Goal: Task Accomplishment & Management: Use online tool/utility

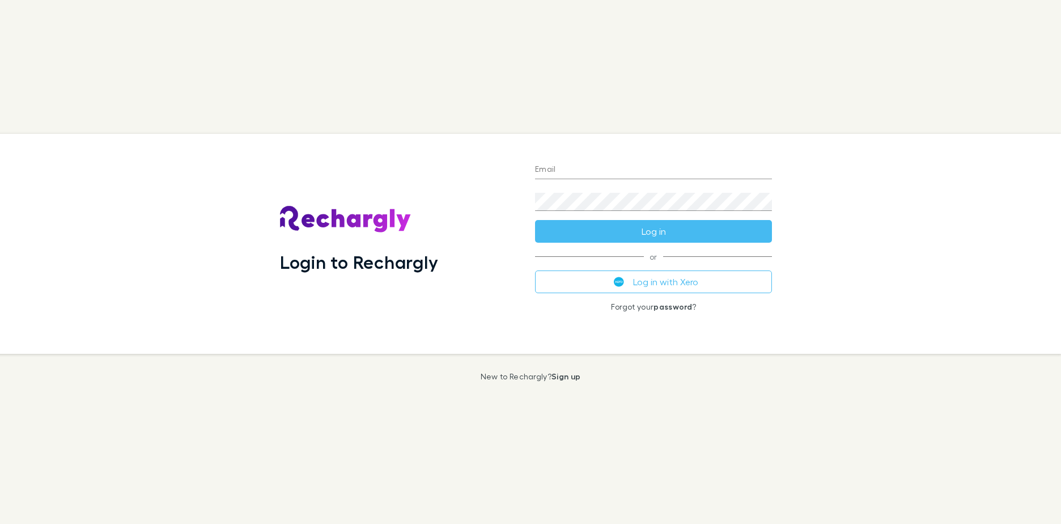
click at [671, 281] on button "Log in with Xero" at bounding box center [653, 281] width 237 height 23
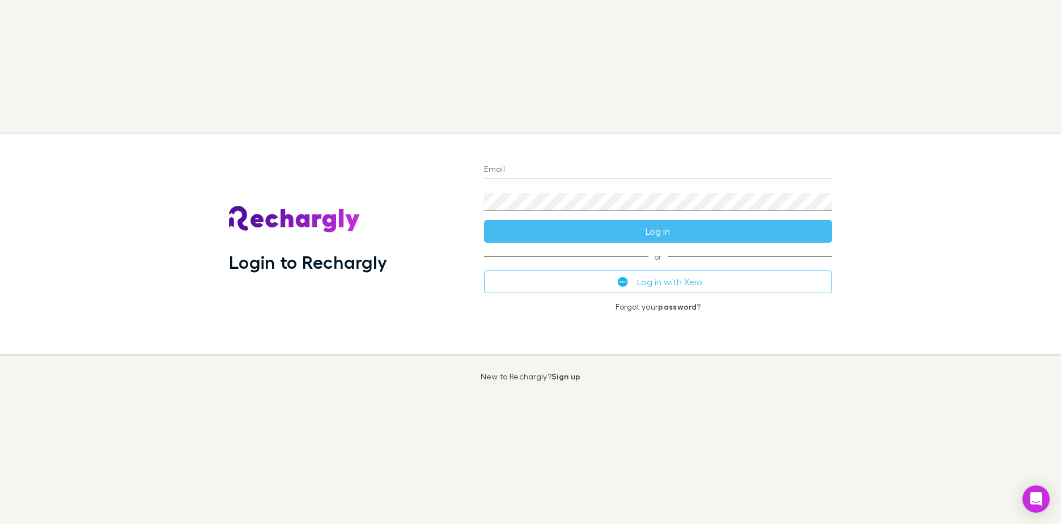
click at [704, 279] on button "Log in with Xero" at bounding box center [658, 281] width 348 height 23
